Goal: Task Accomplishment & Management: Manage account settings

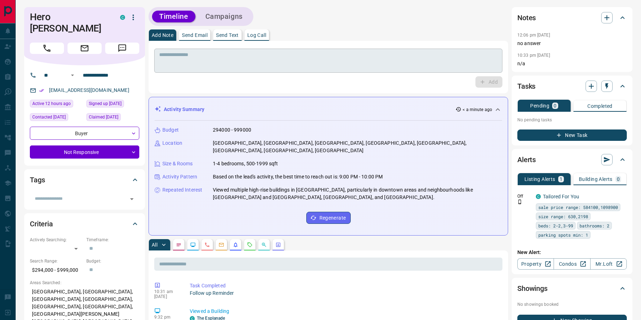
click at [286, 60] on textarea at bounding box center [328, 61] width 338 height 18
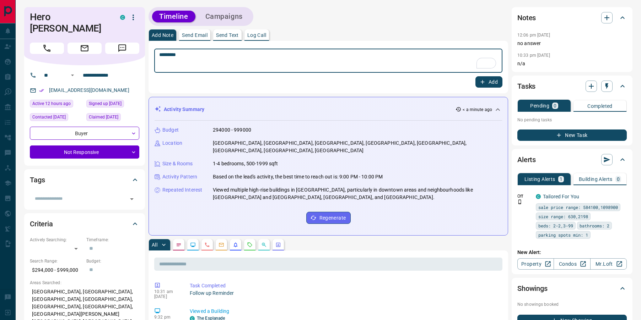
type textarea "*********"
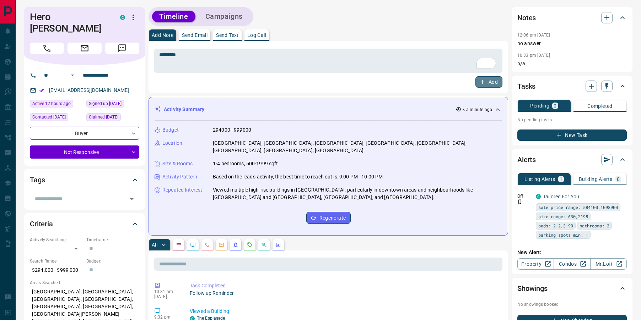
click at [487, 81] on button "Add" at bounding box center [488, 81] width 27 height 11
click at [604, 86] on icon "button" at bounding box center [606, 86] width 7 height 7
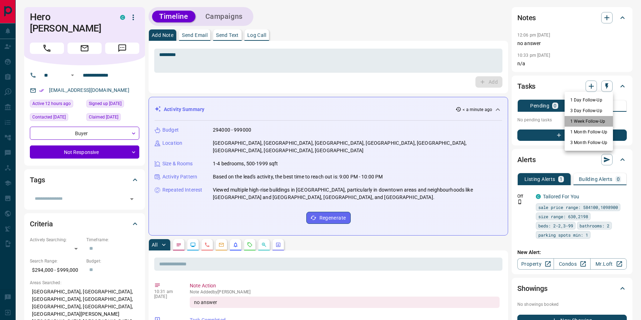
click at [576, 120] on li "1 Week Follow-Up" at bounding box center [588, 121] width 48 height 11
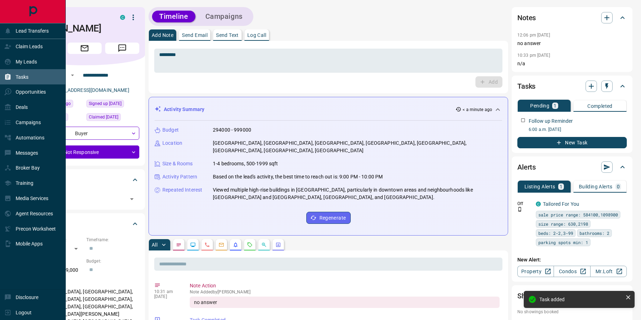
click at [9, 77] on icon at bounding box center [7, 77] width 7 height 7
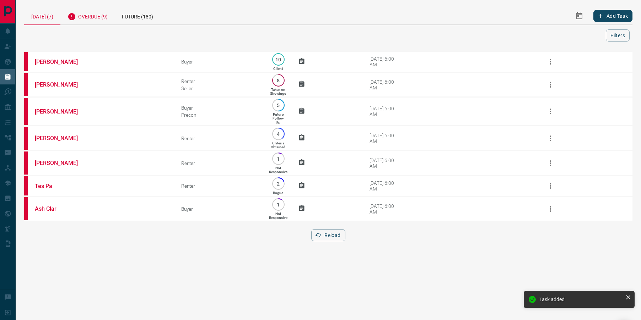
click at [93, 17] on div "Overdue (9)" at bounding box center [87, 15] width 54 height 17
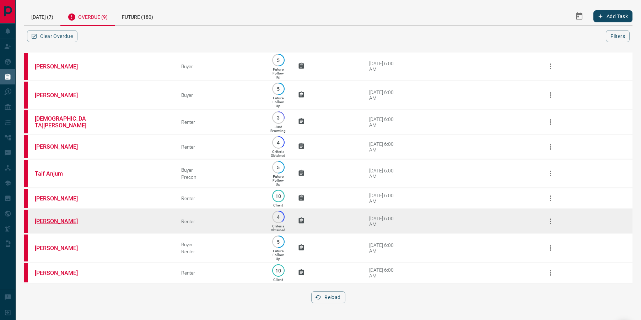
click at [56, 225] on link "[PERSON_NAME]" at bounding box center [61, 221] width 53 height 7
